Goal: Check status: Check status

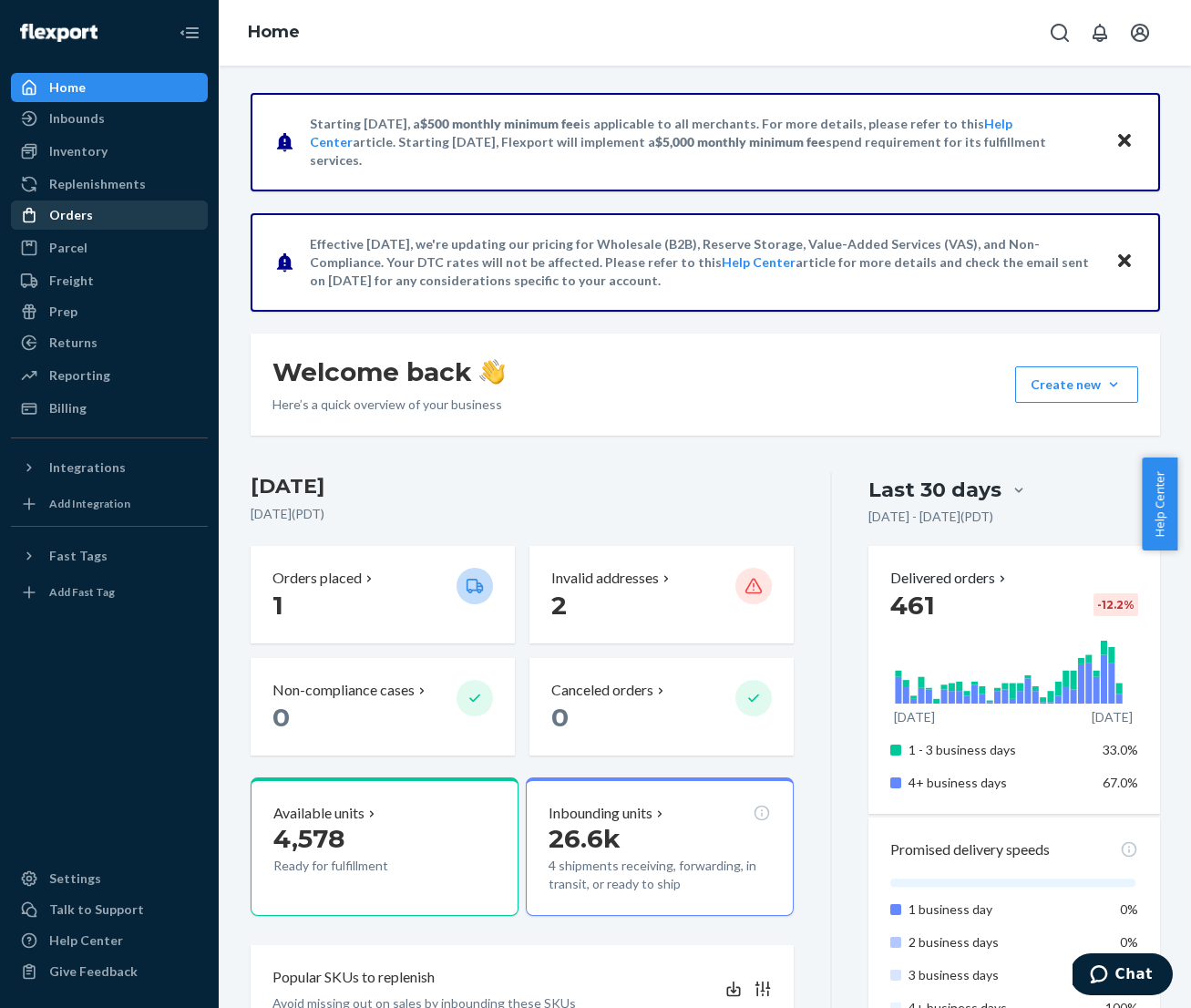
click at [86, 219] on div "Orders" at bounding box center [71, 215] width 44 height 18
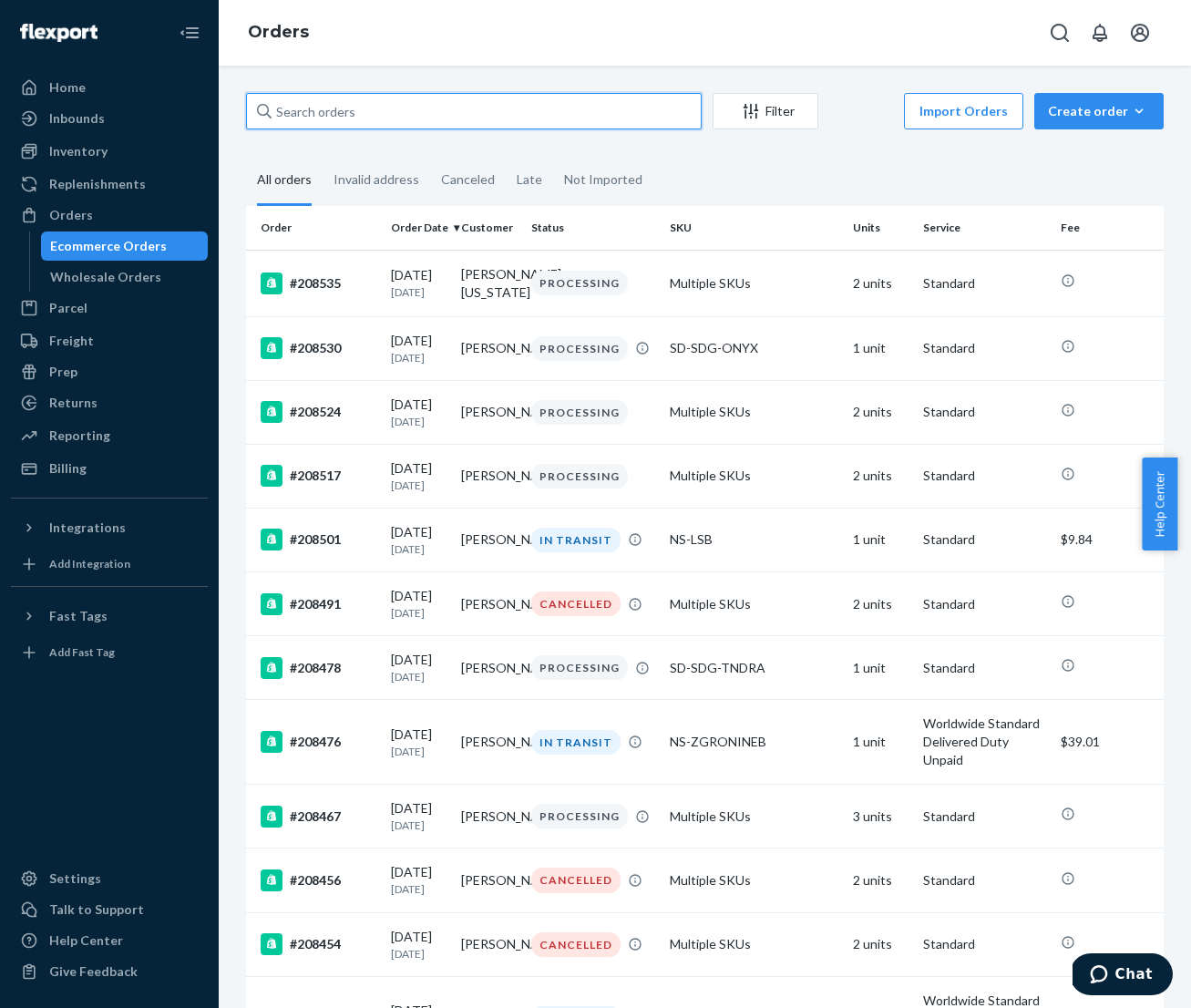
paste input "[PERSON_NAME]"
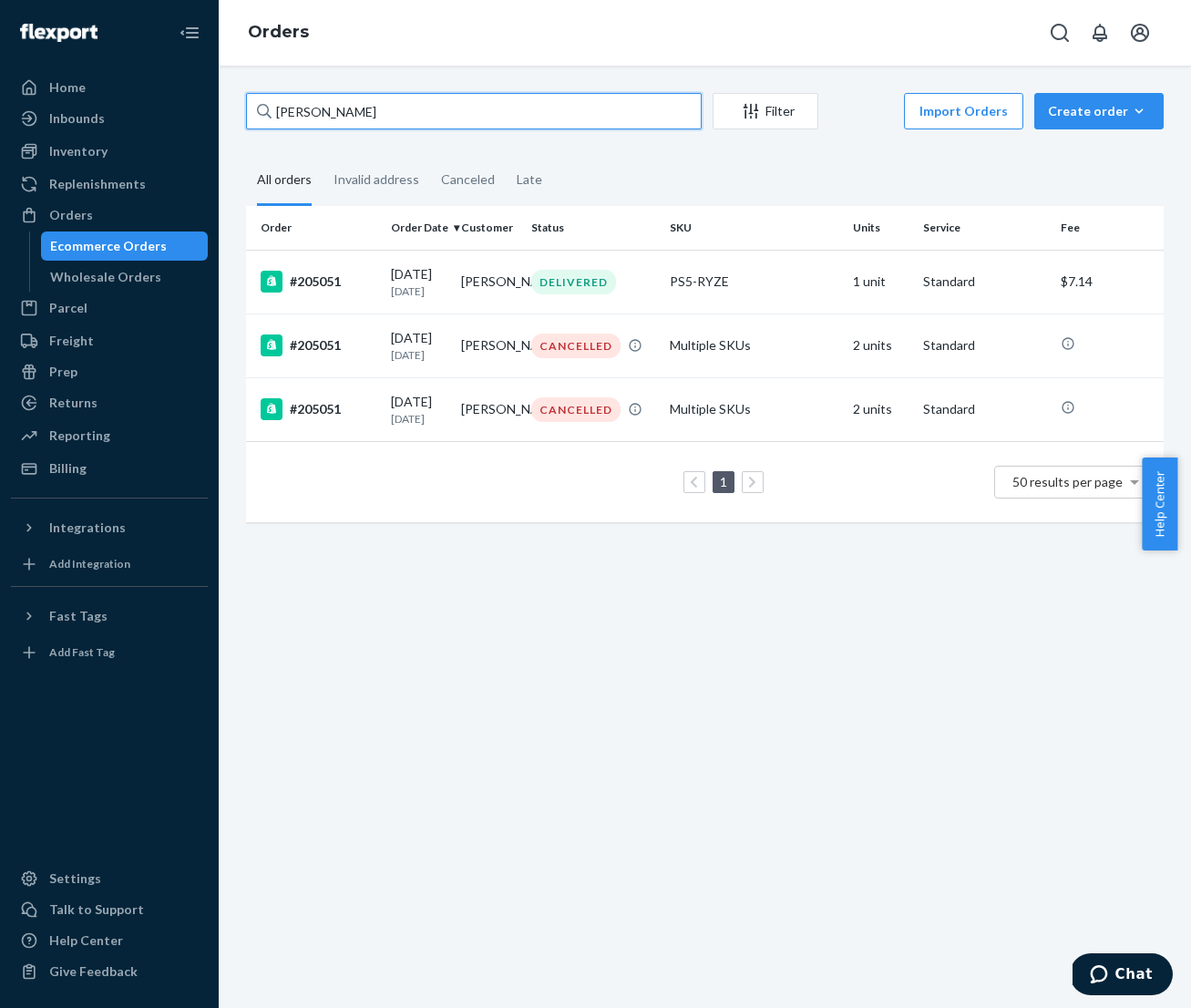
click at [370, 112] on input "[PERSON_NAME]" at bounding box center [474, 111] width 456 height 36
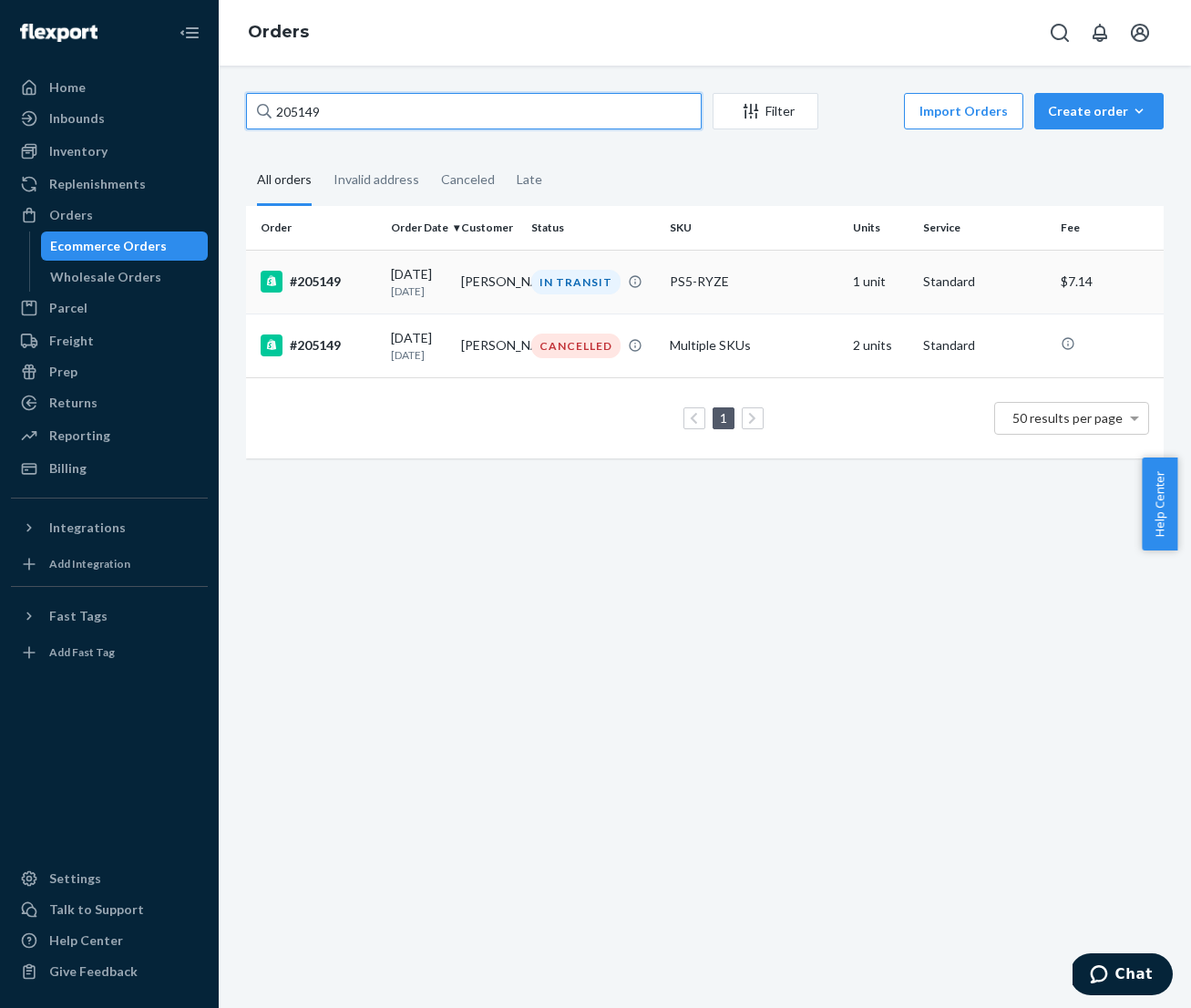
type input "205149"
click at [428, 290] on p "[DATE]" at bounding box center [419, 291] width 56 height 15
